Goal: Task Accomplishment & Management: Use online tool/utility

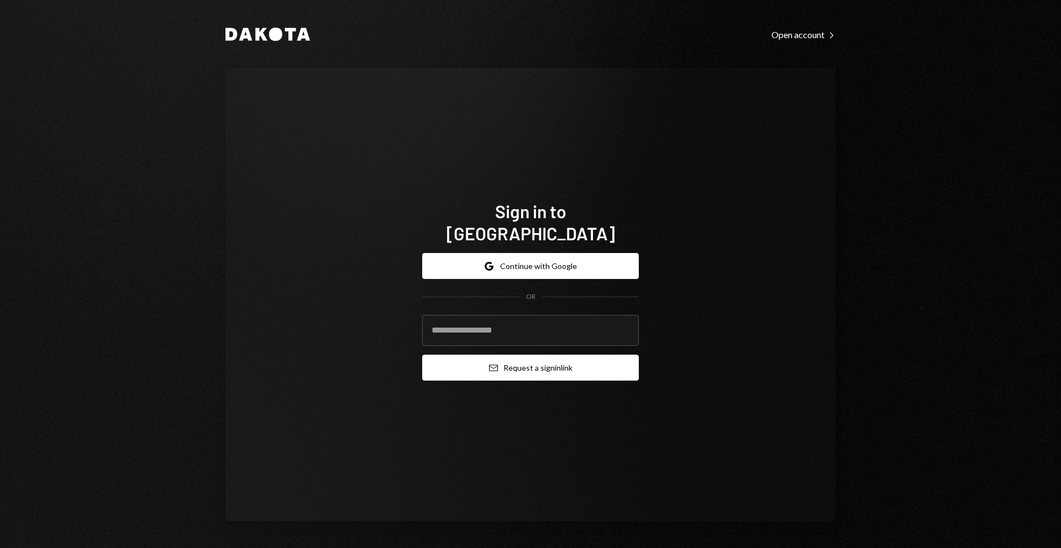
click at [538, 355] on button "Email Request a sign in link" at bounding box center [530, 368] width 217 height 26
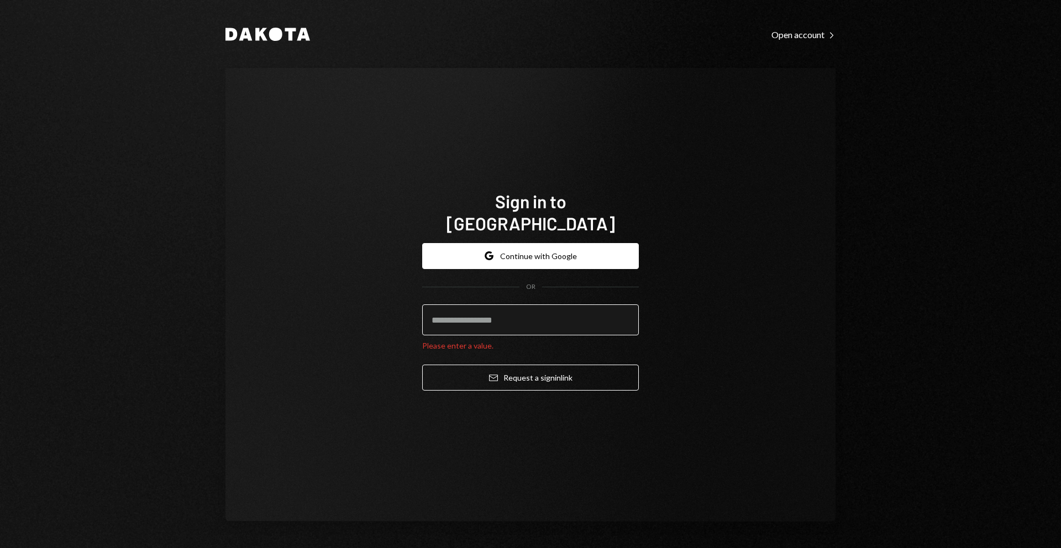
click at [533, 315] on input "email" at bounding box center [530, 320] width 217 height 31
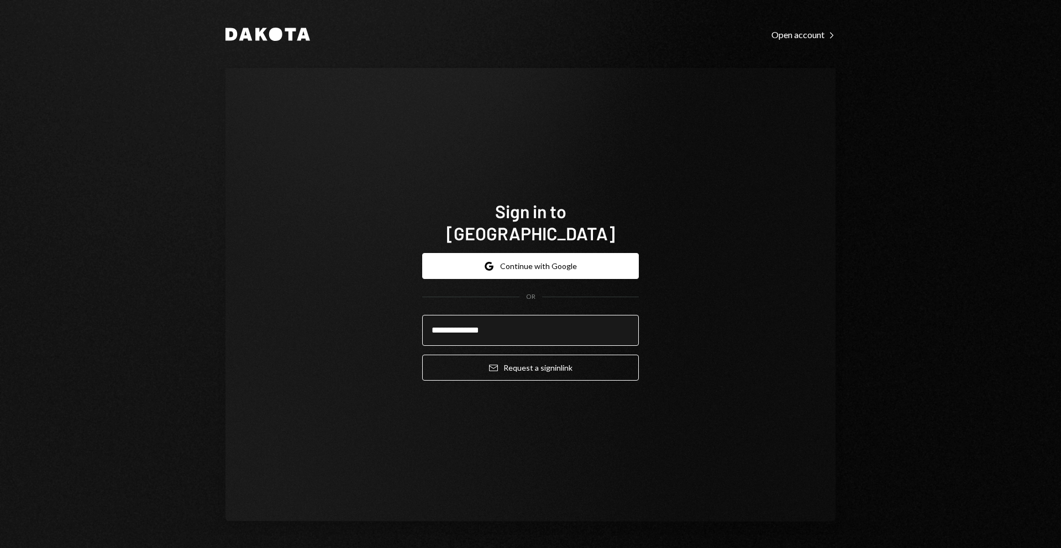
type input "**********"
click at [422, 355] on button "Email Request a sign in link" at bounding box center [530, 368] width 217 height 26
